Goal: Task Accomplishment & Management: Manage account settings

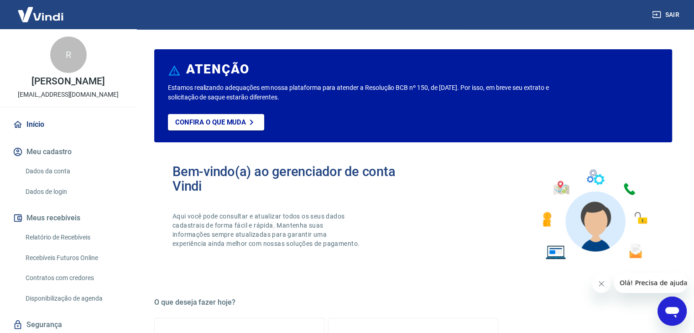
click at [57, 179] on link "Dados da conta" at bounding box center [74, 171] width 104 height 19
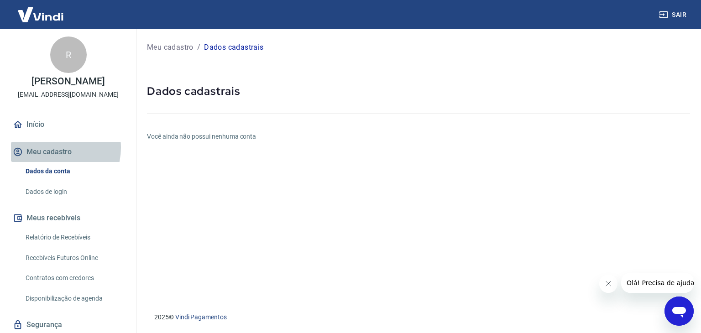
click at [56, 157] on button "Meu cadastro" at bounding box center [68, 152] width 115 height 20
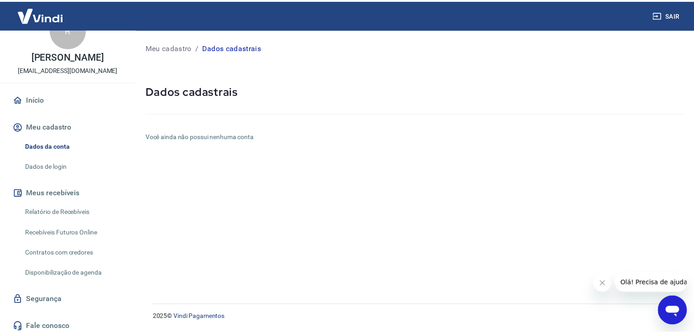
scroll to position [39, 0]
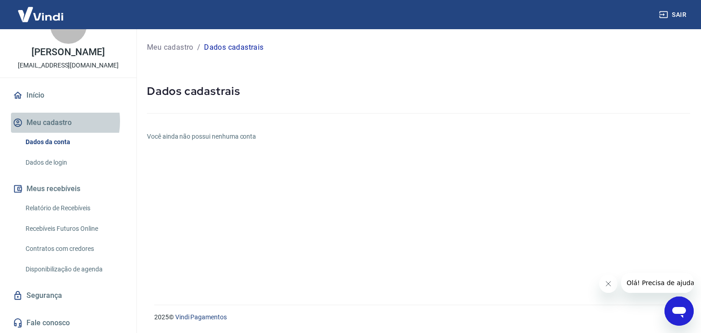
click at [47, 121] on button "Meu cadastro" at bounding box center [68, 123] width 115 height 20
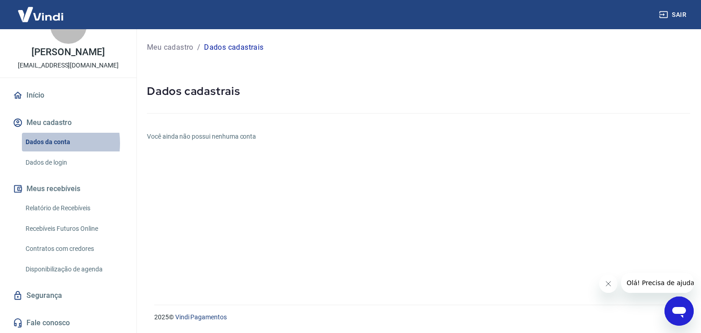
click at [42, 143] on link "Dados da conta" at bounding box center [74, 142] width 104 height 19
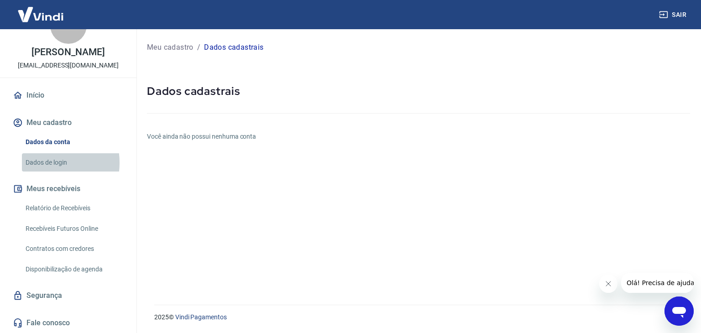
click at [44, 162] on link "Dados de login" at bounding box center [74, 162] width 104 height 19
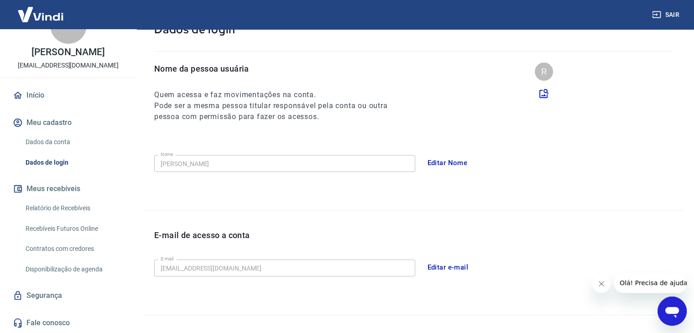
scroll to position [91, 0]
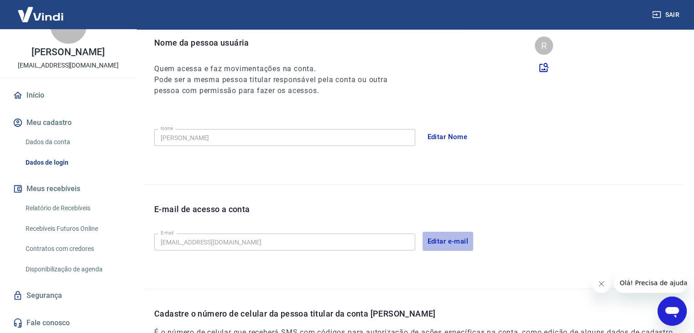
click at [438, 240] on button "Editar e-mail" at bounding box center [448, 241] width 51 height 19
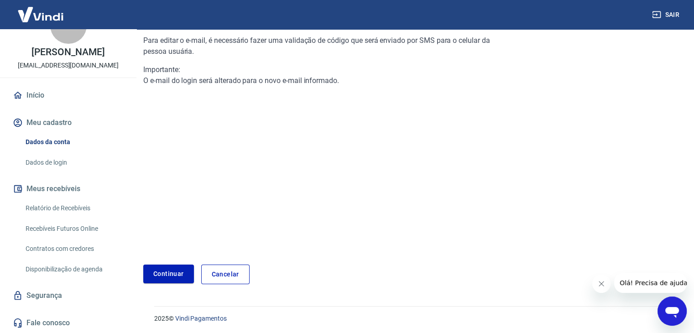
scroll to position [96, 0]
click at [165, 274] on link "Continuar" at bounding box center [168, 273] width 51 height 19
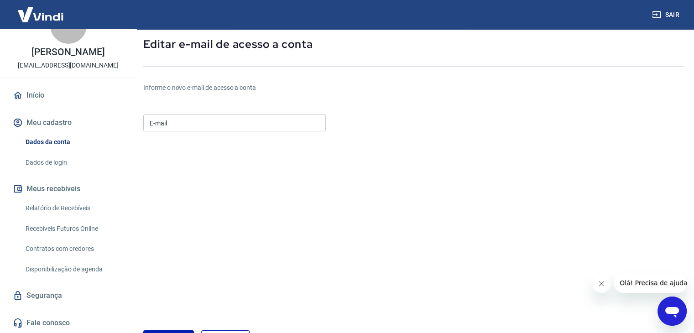
scroll to position [22, 0]
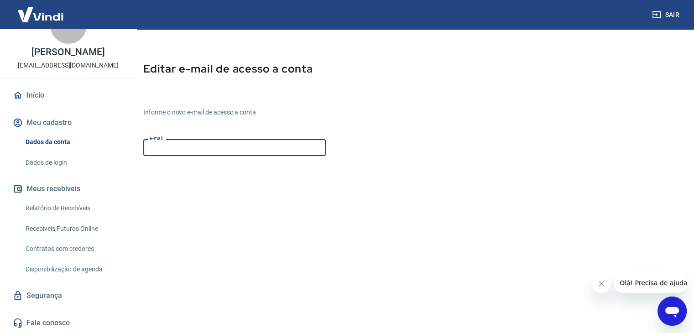
click at [177, 152] on input "E-mail" at bounding box center [234, 147] width 183 height 17
type input "financeiro@macomcintas.com.br"
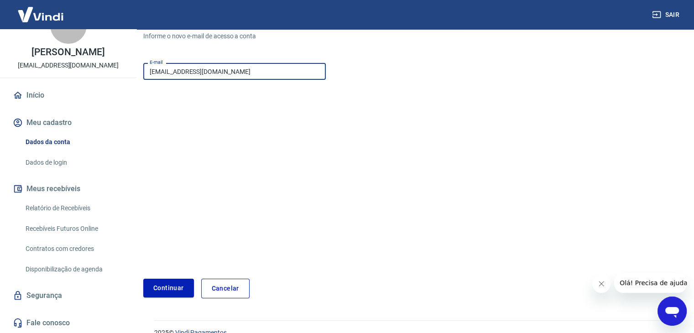
scroll to position [114, 0]
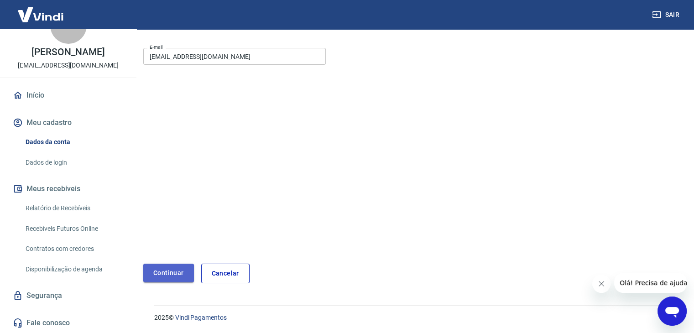
click at [162, 274] on button "Continuar" at bounding box center [168, 273] width 51 height 19
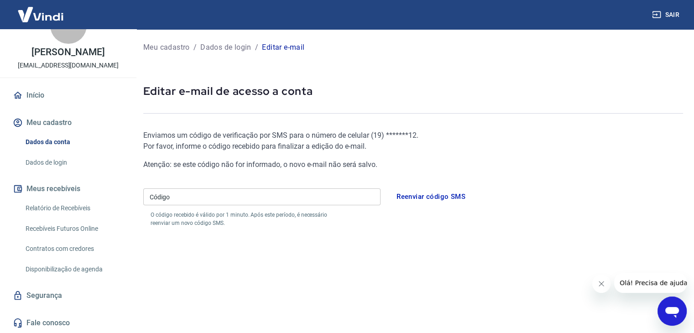
click at [161, 196] on input "Código" at bounding box center [261, 197] width 237 height 17
click at [183, 200] on input "Código" at bounding box center [261, 197] width 237 height 17
click at [435, 198] on button "Reenviar código SMS" at bounding box center [431, 196] width 79 height 19
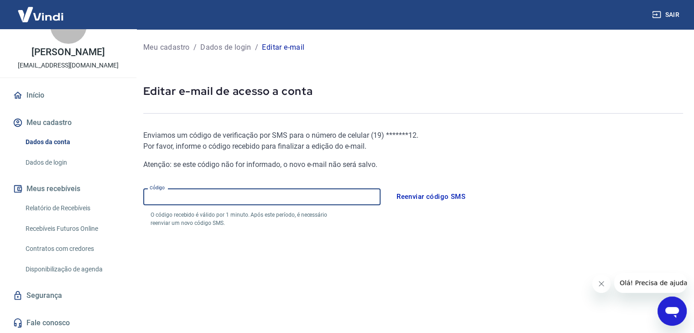
click at [182, 198] on input "Código" at bounding box center [261, 197] width 237 height 17
type input "693369"
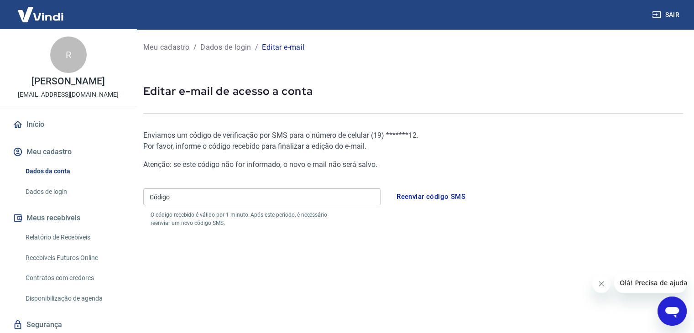
click at [198, 199] on input "Código" at bounding box center [261, 197] width 237 height 17
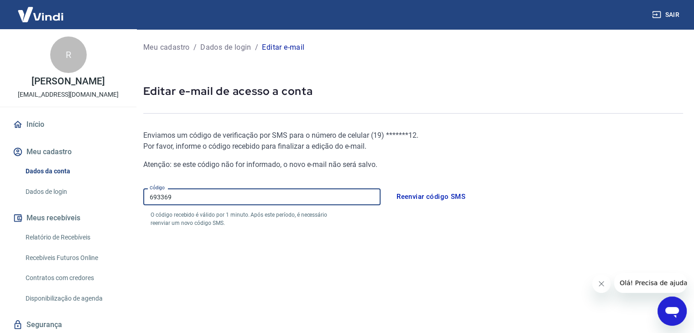
type input "693369"
drag, startPoint x: 201, startPoint y: 196, endPoint x: 142, endPoint y: 174, distance: 62.8
click at [141, 180] on div "Meu cadastro / Dados de login / Editar e-mail Editar e-mail de acesso a conta E…" at bounding box center [413, 202] width 562 height 346
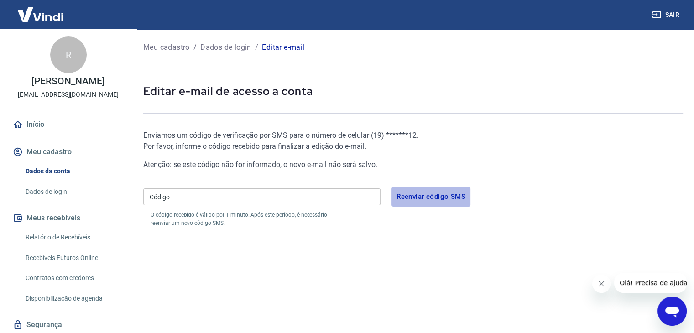
click at [433, 195] on button "Reenviar código SMS" at bounding box center [431, 196] width 79 height 19
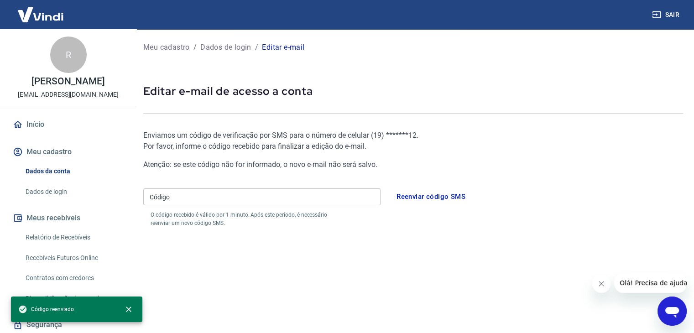
click at [202, 199] on input "Código" at bounding box center [261, 197] width 237 height 17
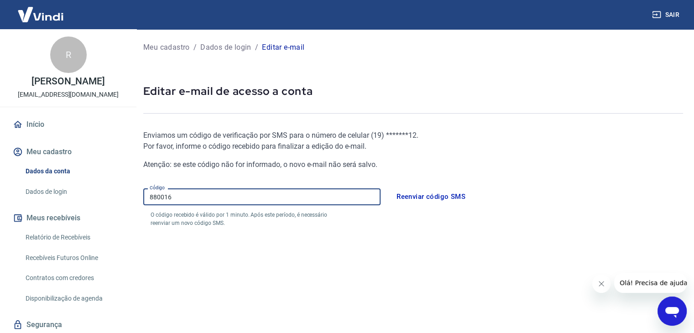
type input "880016"
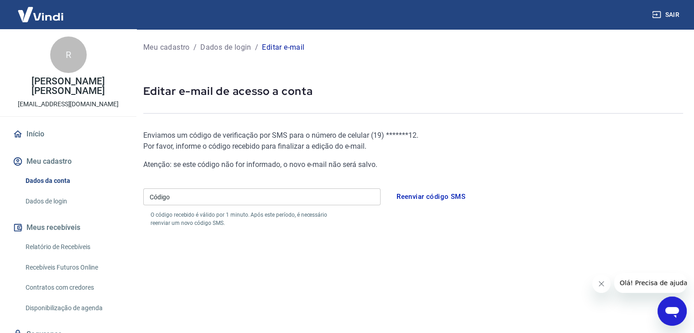
click at [187, 195] on input "Código" at bounding box center [261, 197] width 237 height 17
click at [432, 196] on button "Reenviar código SMS" at bounding box center [431, 196] width 79 height 19
